Goal: Download file/media

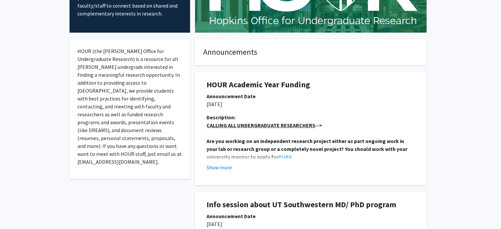
scroll to position [132, 0]
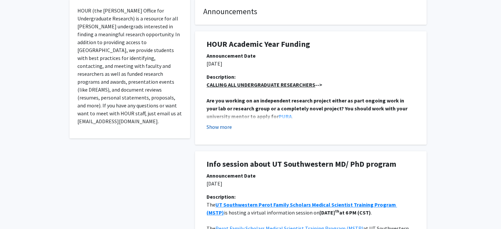
click at [227, 127] on button "Show more" at bounding box center [219, 127] width 25 height 8
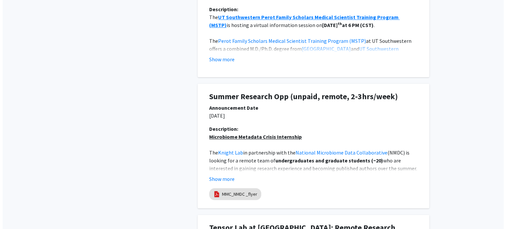
scroll to position [560, 0]
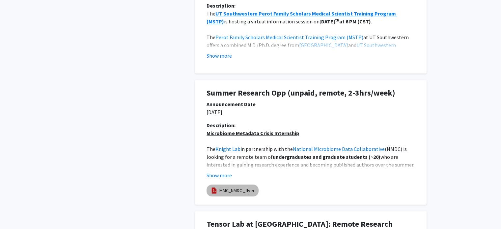
click at [225, 187] on link "MMC_NMDC _flyer" at bounding box center [236, 190] width 35 height 7
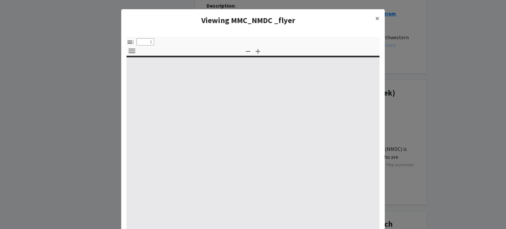
select select "custom"
type input "0"
select select "custom"
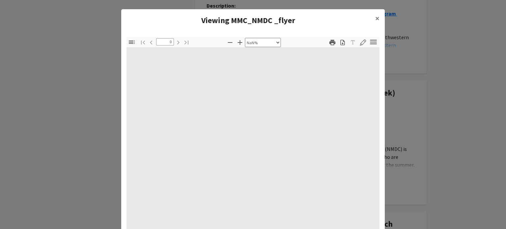
type input "1"
select select "auto"
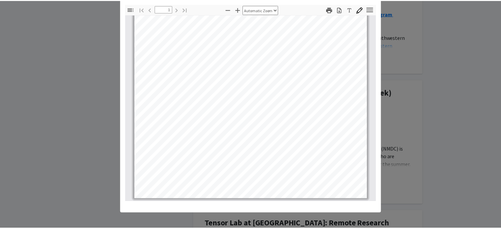
scroll to position [33, 0]
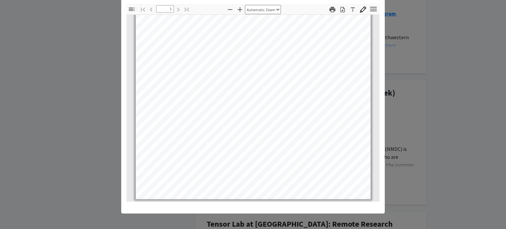
click at [409, 125] on modal-container "Viewing MMC_NMDC _flyer × Thumbnails Document Outline Attachments Layers Curren…" at bounding box center [253, 114] width 506 height 229
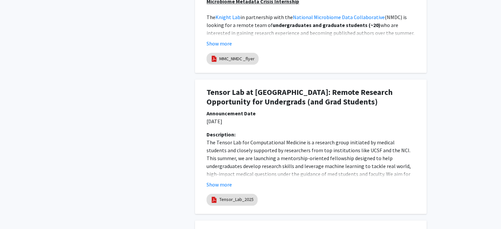
scroll to position [725, 0]
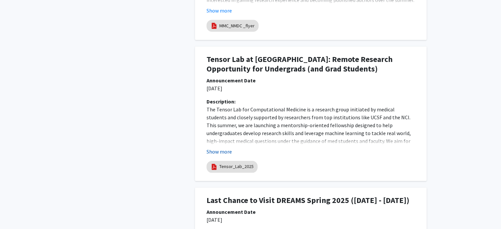
click at [227, 148] on button "Show more" at bounding box center [219, 152] width 25 height 8
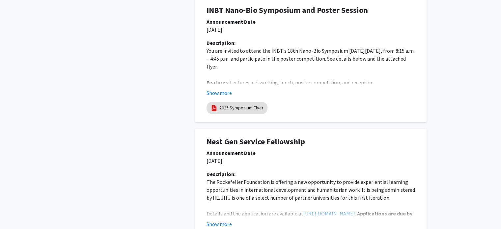
scroll to position [1416, 0]
